Goal: Check status

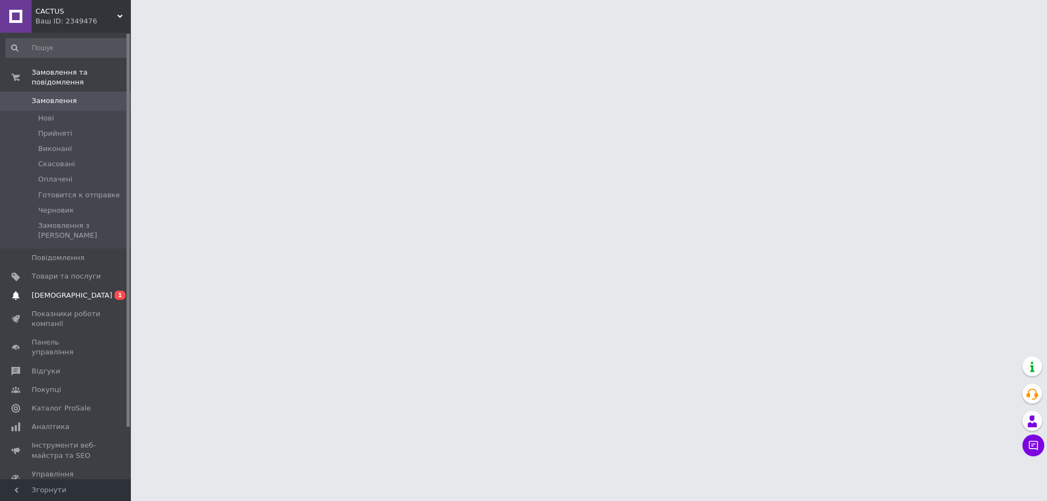
click at [95, 291] on span "[DEMOGRAPHIC_DATA]" at bounding box center [66, 296] width 69 height 10
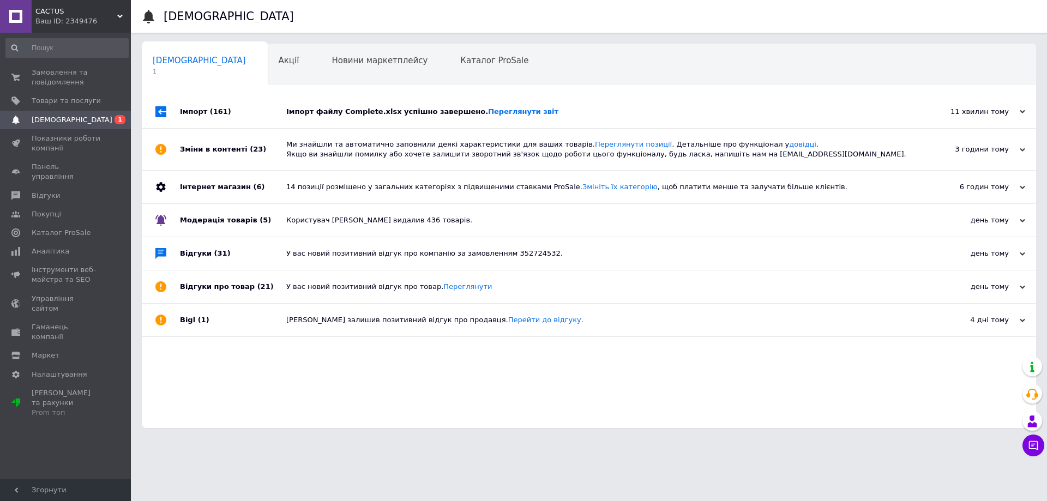
click at [335, 115] on div "Імпорт файлу Complete.xlsx успішно завершено. Переглянути звіт" at bounding box center [601, 112] width 630 height 10
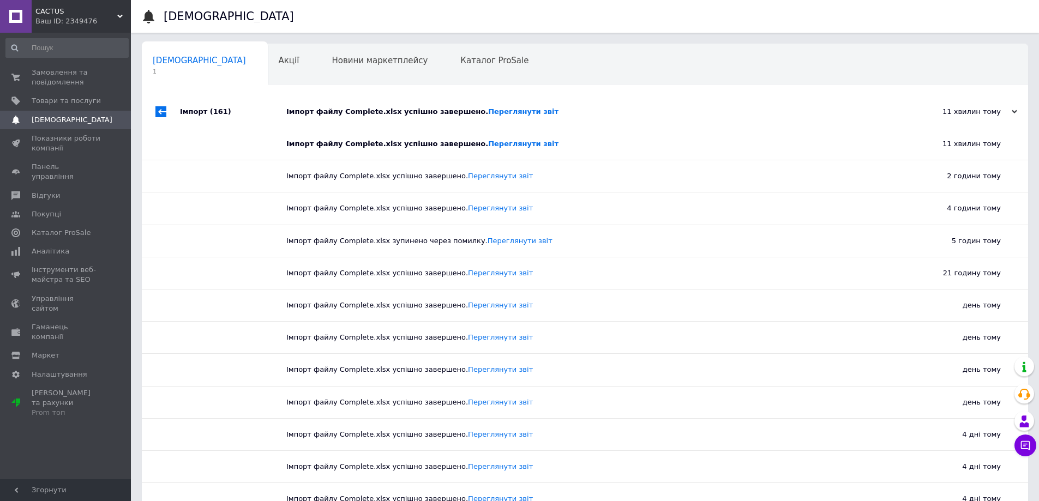
click at [336, 114] on div "Імпорт файлу Complete.xlsx успішно завершено. Переглянути звіт" at bounding box center [597, 112] width 622 height 10
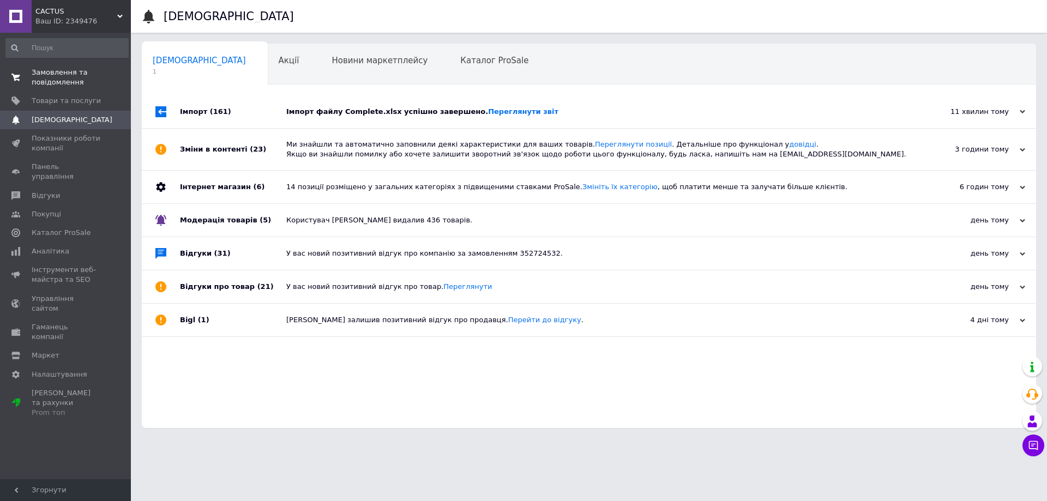
click at [49, 74] on span "Замовлення та повідомлення" at bounding box center [66, 78] width 69 height 20
